Goal: Task Accomplishment & Management: Manage account settings

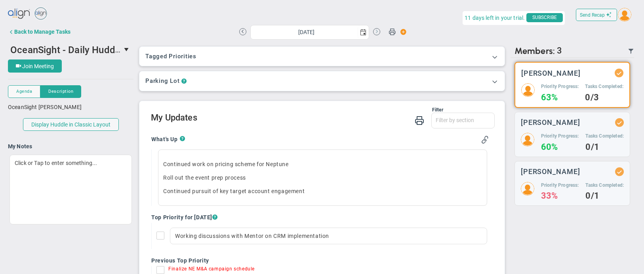
click at [377, 34] on button at bounding box center [376, 31] width 7 height 7
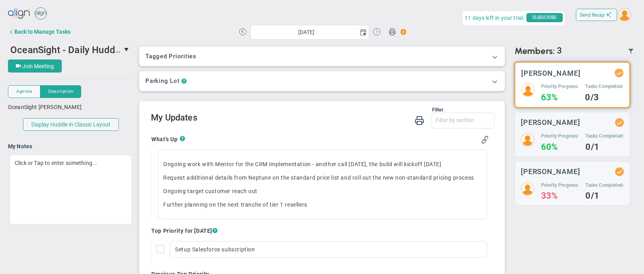
click at [377, 34] on button at bounding box center [376, 31] width 7 height 7
type input "[DATE]"
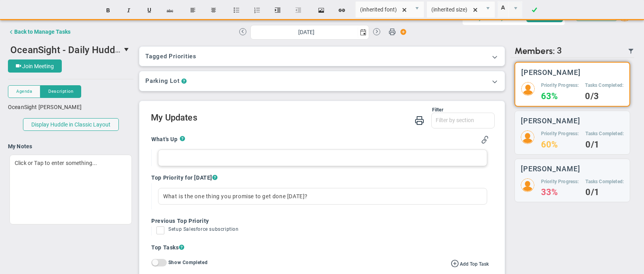
click at [198, 164] on div at bounding box center [322, 157] width 329 height 17
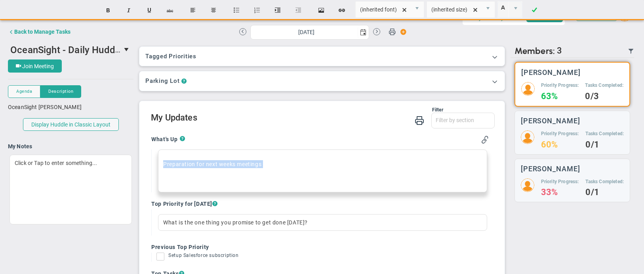
drag, startPoint x: 167, startPoint y: 179, endPoint x: 145, endPoint y: 154, distance: 34.2
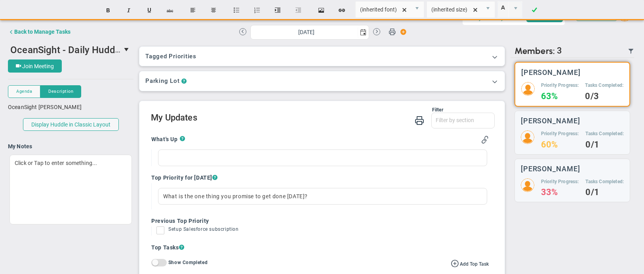
click at [138, 147] on div "Tagged OKRs Tagged Priorities This Huddle doesn’t have a tag. Tagged OKRs Tagge…" at bounding box center [321, 158] width 377 height 232
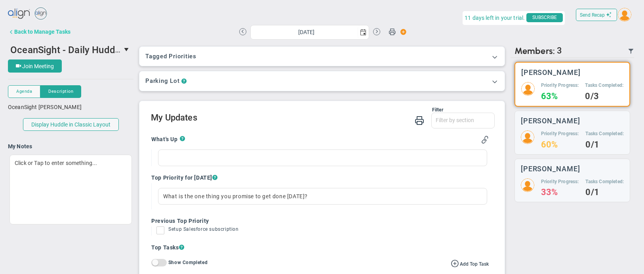
click at [34, 35] on button "Back to Manage Tasks" at bounding box center [39, 32] width 63 height 16
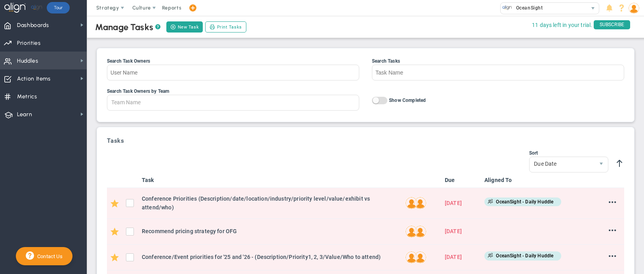
click at [44, 57] on span "Huddles Huddles" at bounding box center [43, 60] width 87 height 18
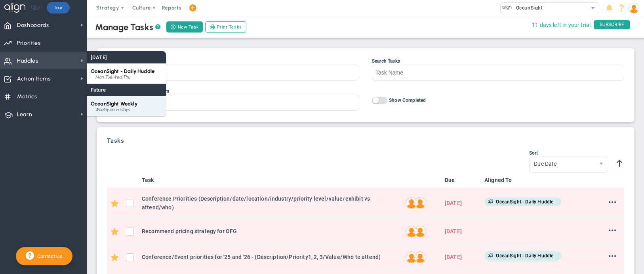
click at [103, 104] on span "OceanSight Weekly" at bounding box center [114, 104] width 47 height 6
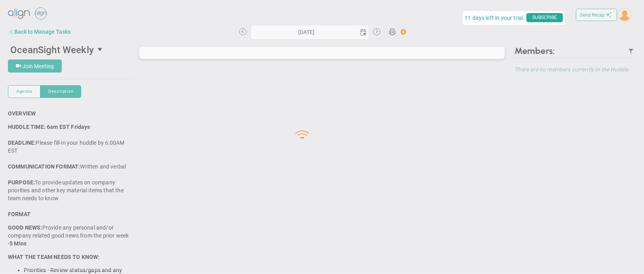
type input "[DATE]"
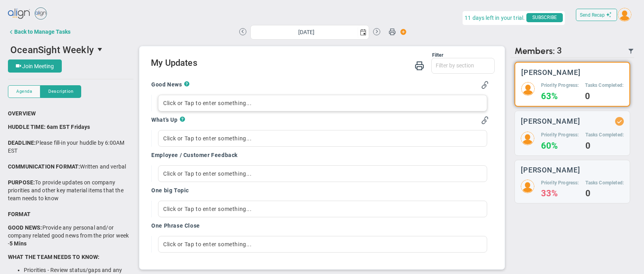
scroll to position [0, 0]
click at [204, 107] on div "Click or Tap to enter something..." at bounding box center [322, 102] width 329 height 17
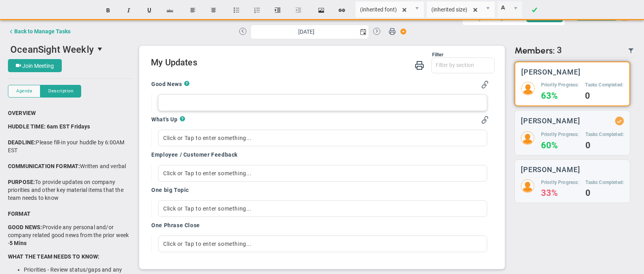
scroll to position [0, 0]
click at [178, 103] on div "CRM progressing" at bounding box center [322, 103] width 329 height 17
click at [202, 143] on div "Click or Tap to enter something..." at bounding box center [322, 138] width 329 height 17
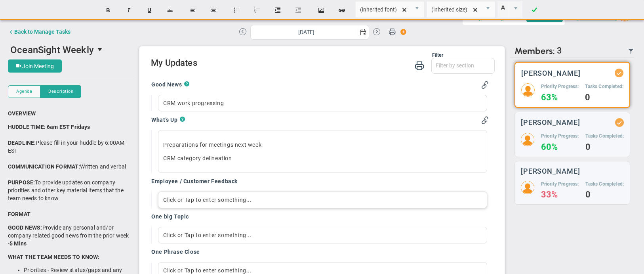
click at [185, 197] on div "Click or Tap to enter something..." at bounding box center [322, 199] width 329 height 17
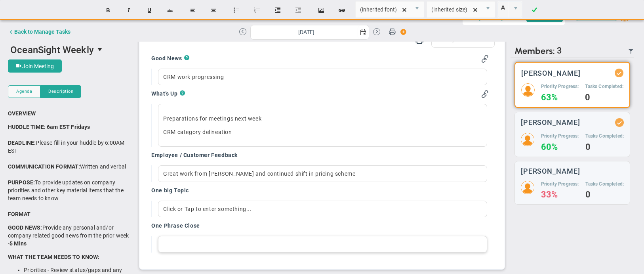
click at [188, 244] on div at bounding box center [322, 244] width 329 height 17
click at [166, 209] on div "Click or Tap to enter something..." at bounding box center [322, 208] width 329 height 17
click at [234, 79] on div "CRM work progressing" at bounding box center [322, 76] width 329 height 17
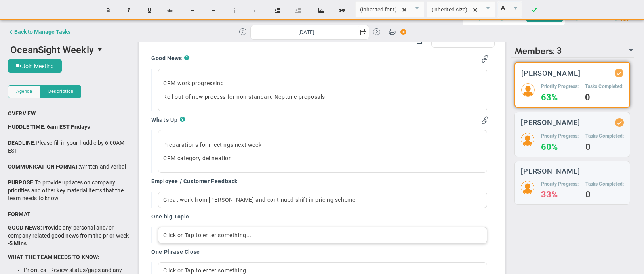
click at [257, 235] on div "Click or Tap to enter something..." at bounding box center [322, 234] width 329 height 17
drag, startPoint x: 182, startPoint y: 97, endPoint x: 300, endPoint y: 98, distance: 118.0
click at [300, 98] on p "Roll out of new process for non-standard Neptune proposals﻿" at bounding box center [322, 97] width 319 height 8
click at [256, 105] on div "CRM work progressing Roll out of new process for non-standard Neptune proposals﻿" at bounding box center [322, 89] width 329 height 43
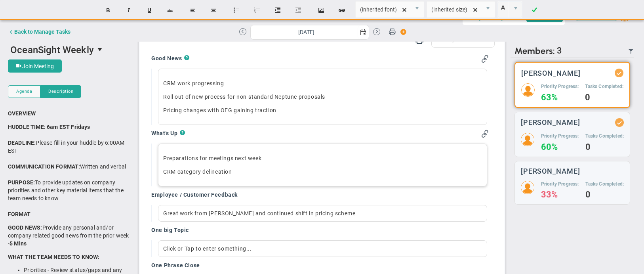
click at [242, 172] on p "CRM category delineation ﻿" at bounding box center [322, 171] width 319 height 8
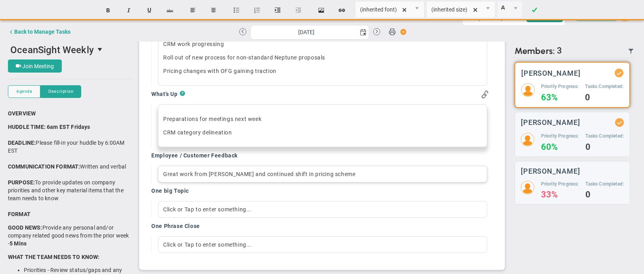
scroll to position [289, 0]
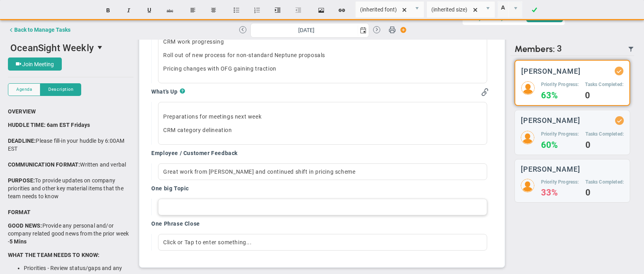
click at [228, 204] on div at bounding box center [322, 206] width 329 height 17
click at [228, 220] on div "One Phrase Close" at bounding box center [319, 224] width 337 height 9
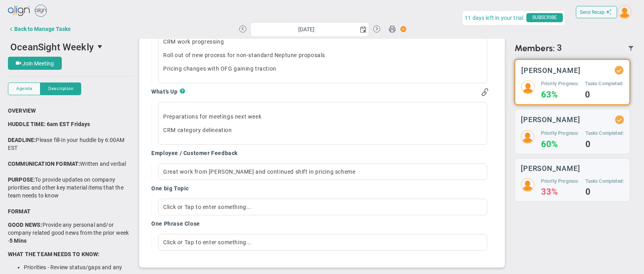
click at [221, 190] on div "One big Topic" at bounding box center [319, 188] width 337 height 9
click at [217, 221] on div "One Phrase Close" at bounding box center [319, 224] width 337 height 9
click at [207, 187] on div "One big Topic" at bounding box center [319, 188] width 337 height 9
click at [201, 224] on div "One Phrase Close" at bounding box center [319, 224] width 337 height 9
click at [201, 193] on div "One big Topic" at bounding box center [319, 188] width 337 height 9
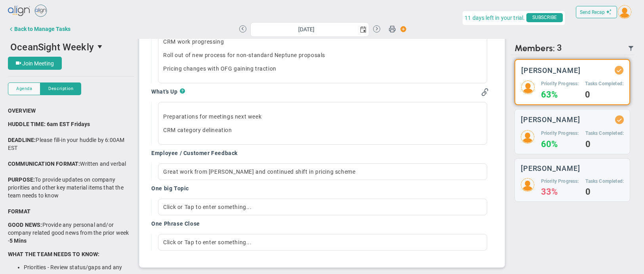
scroll to position [289, 0]
click at [224, 240] on div "Click or Tap to enter something..." at bounding box center [322, 241] width 329 height 17
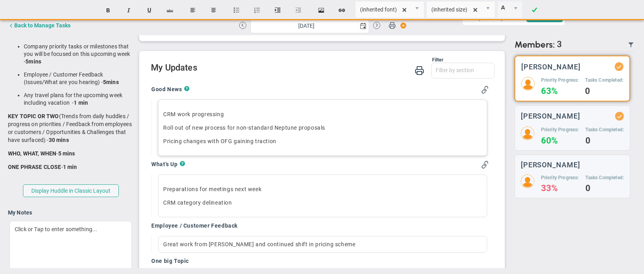
scroll to position [213, 0]
